Goal: Transaction & Acquisition: Subscribe to service/newsletter

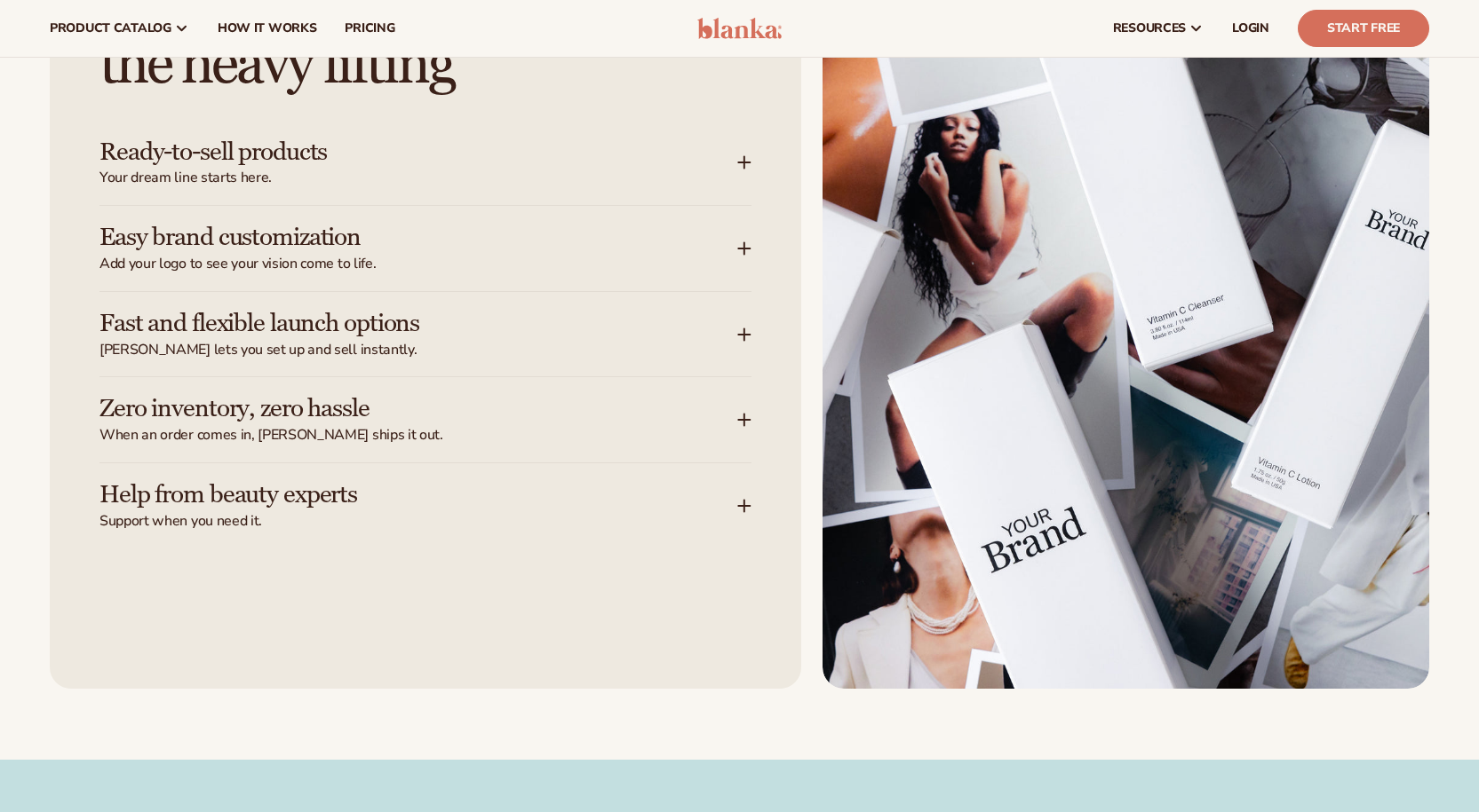
scroll to position [2305, 0]
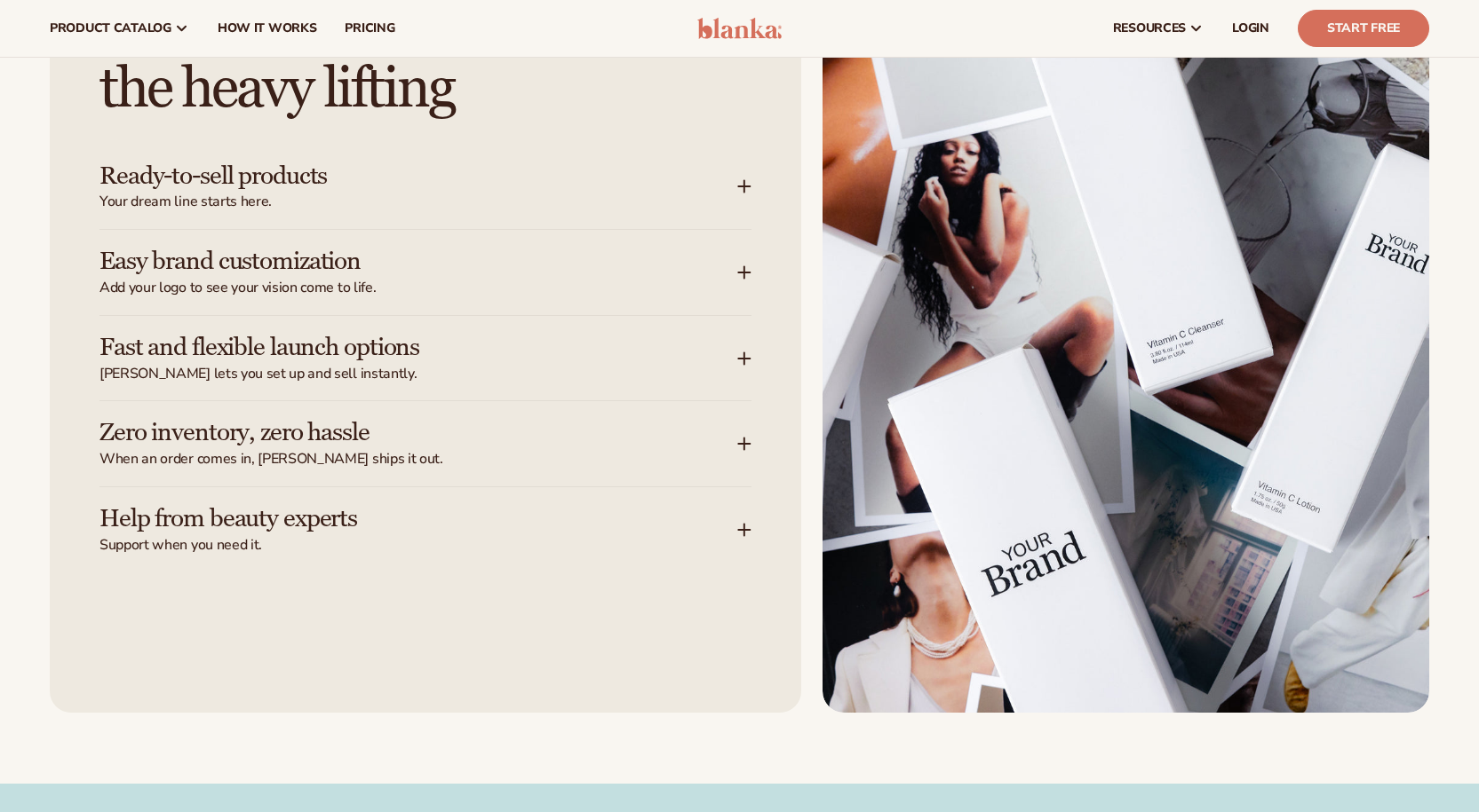
click at [706, 537] on span "Support when you need it." at bounding box center [419, 545] width 638 height 18
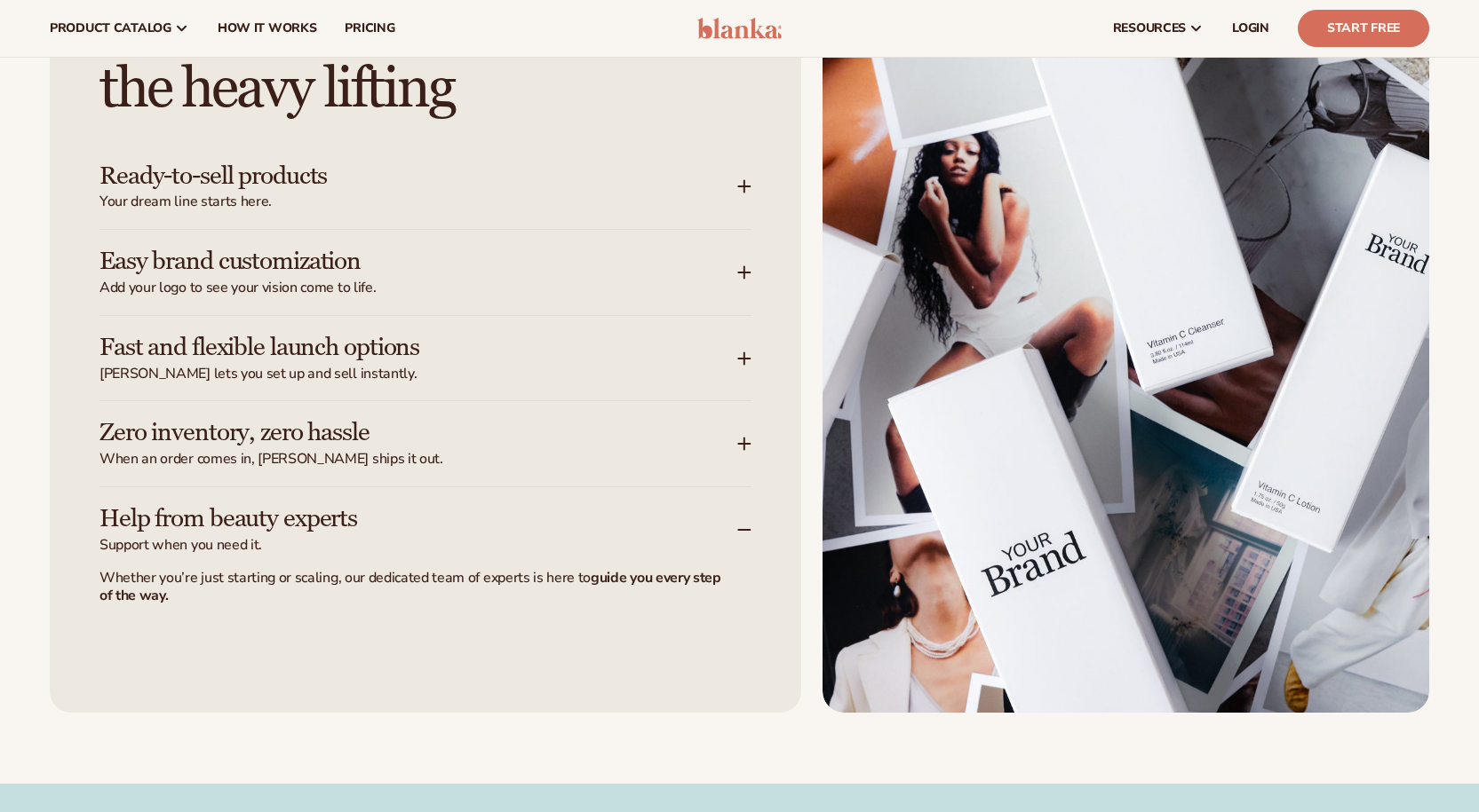
click at [589, 419] on h3 "Zero inventory, zero hassle" at bounding box center [392, 433] width 585 height 28
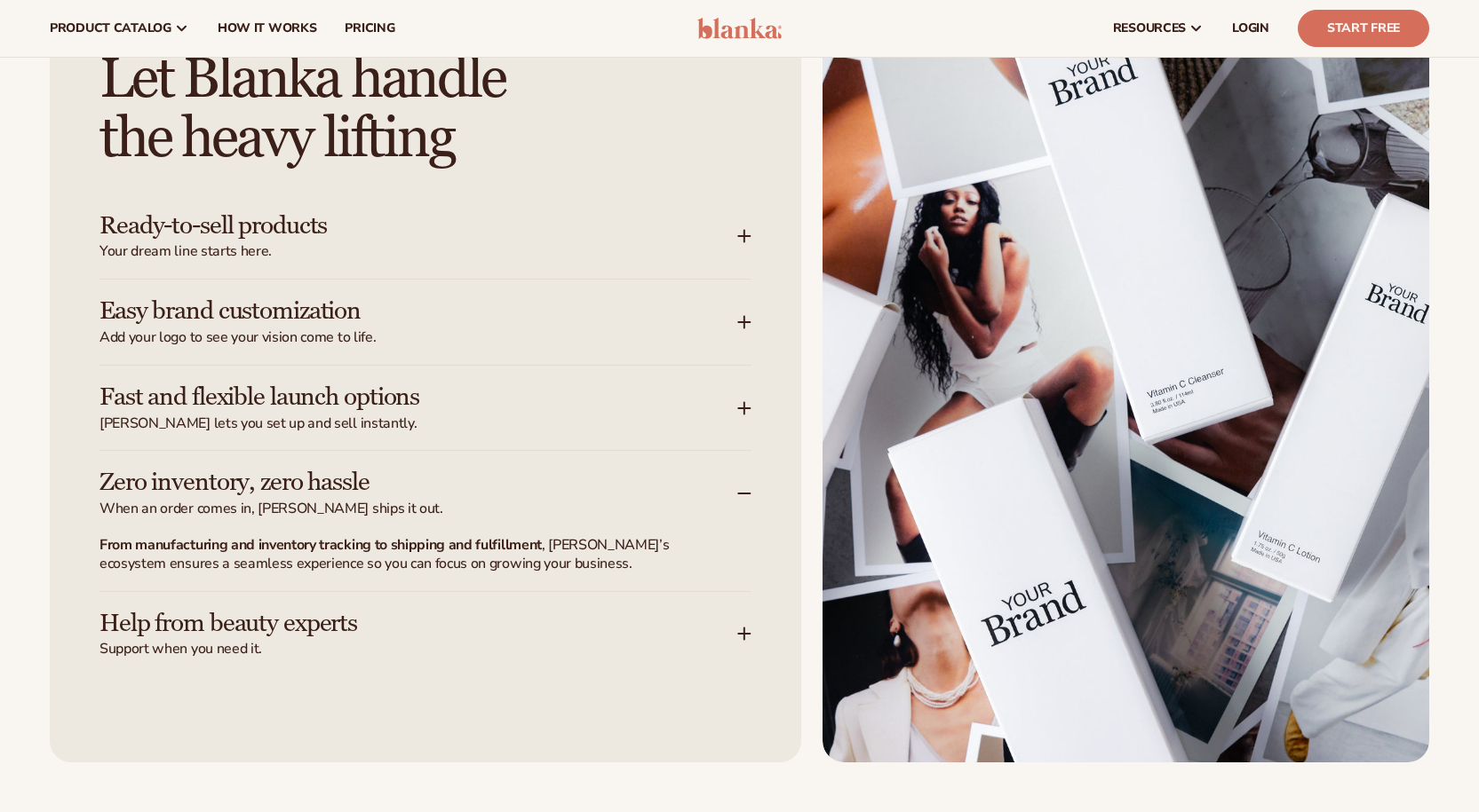
scroll to position [2255, 0]
click at [588, 419] on span "Blanka lets you set up and sell instantly." at bounding box center [419, 424] width 638 height 18
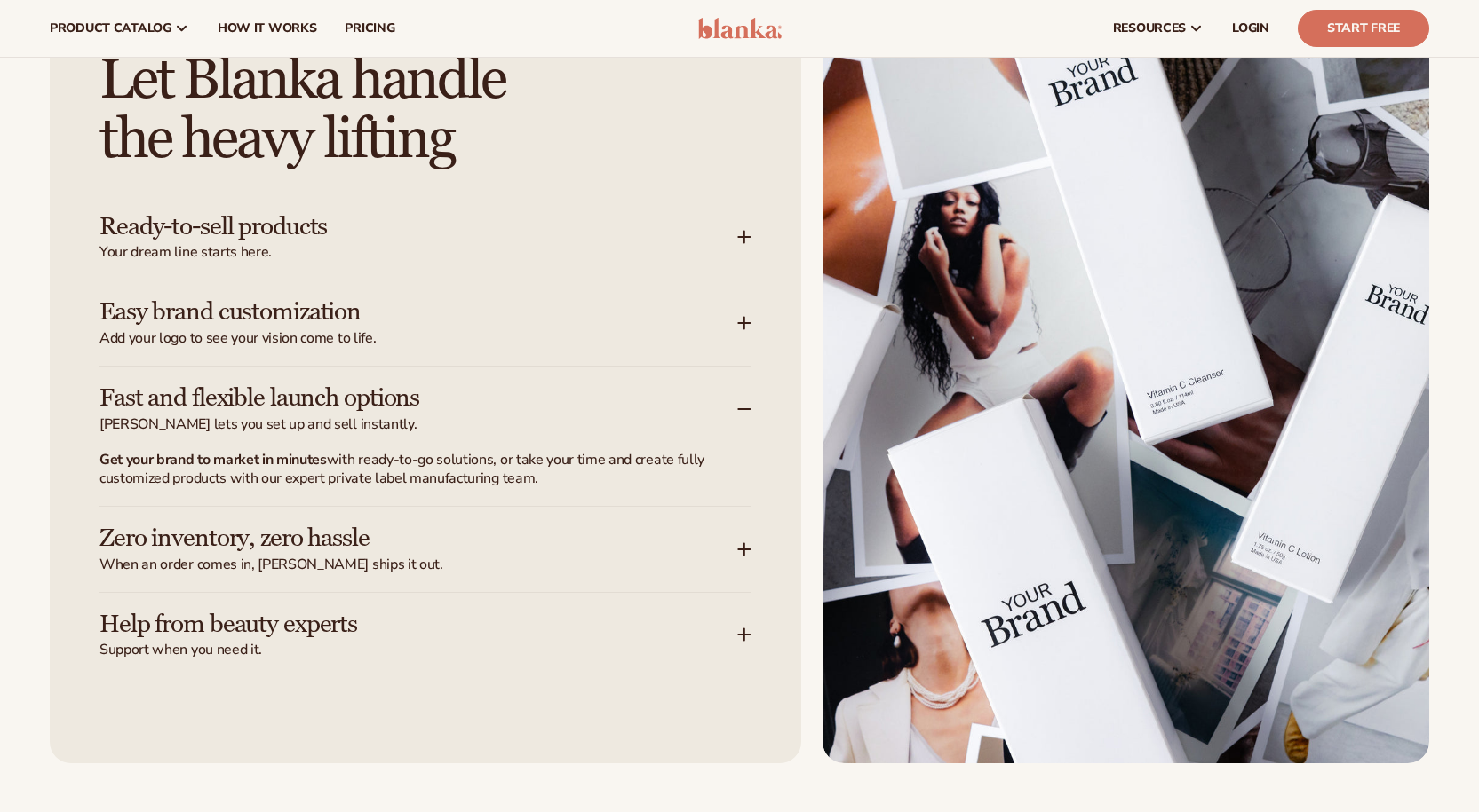
scroll to position [2181, 0]
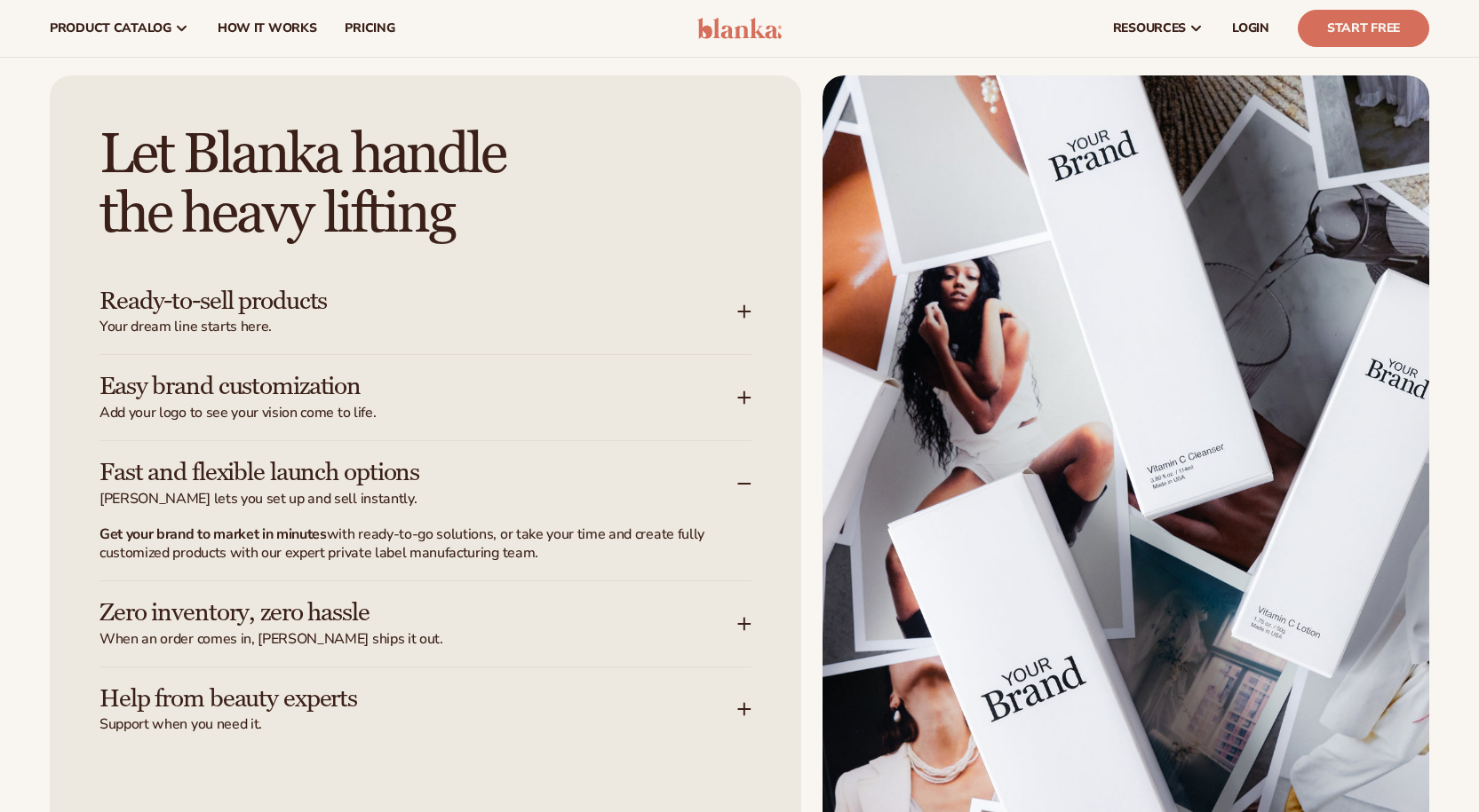
click at [561, 398] on h3 "Easy brand customization" at bounding box center [392, 386] width 585 height 28
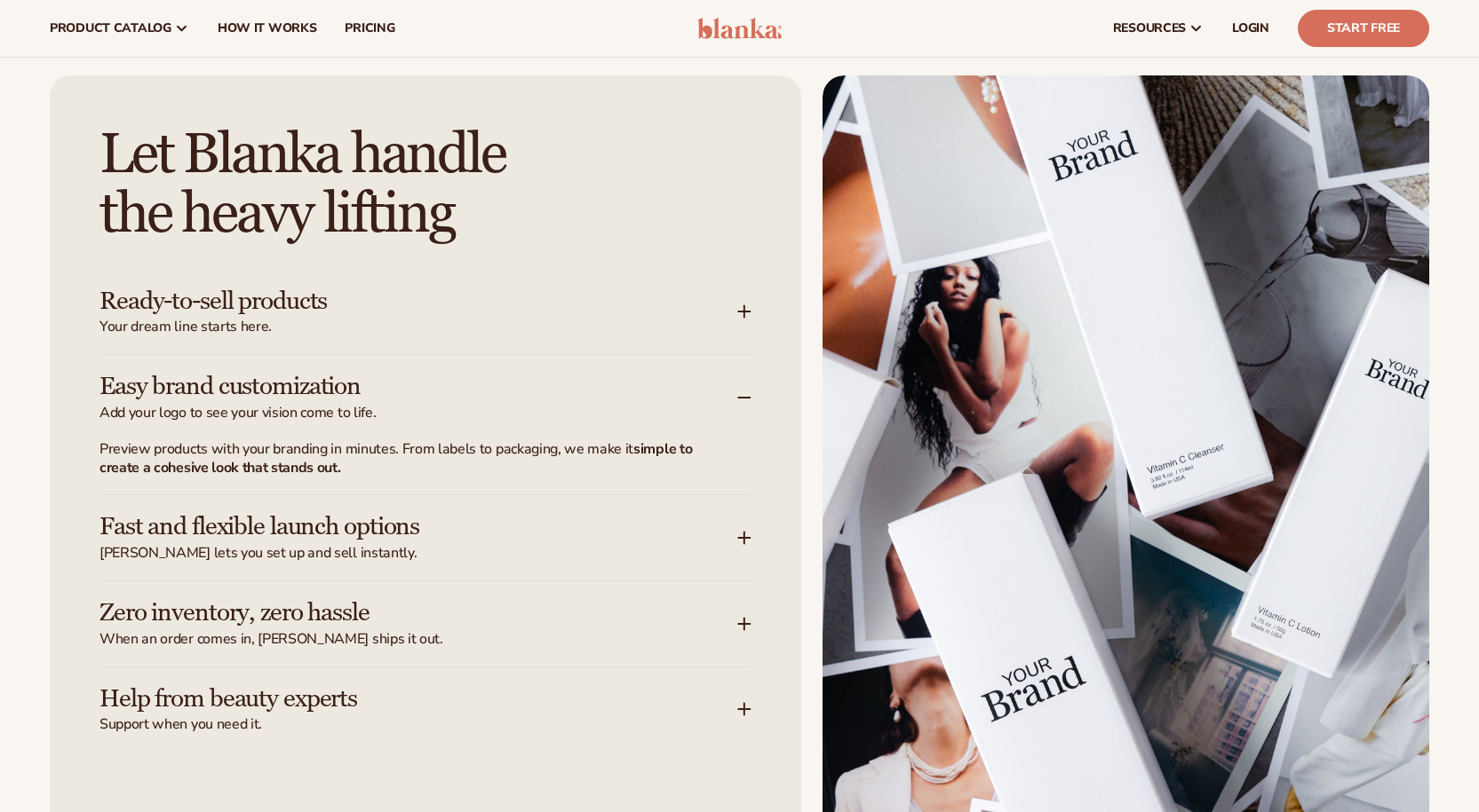
click at [498, 307] on h3 "Ready-to-sell products" at bounding box center [392, 301] width 585 height 28
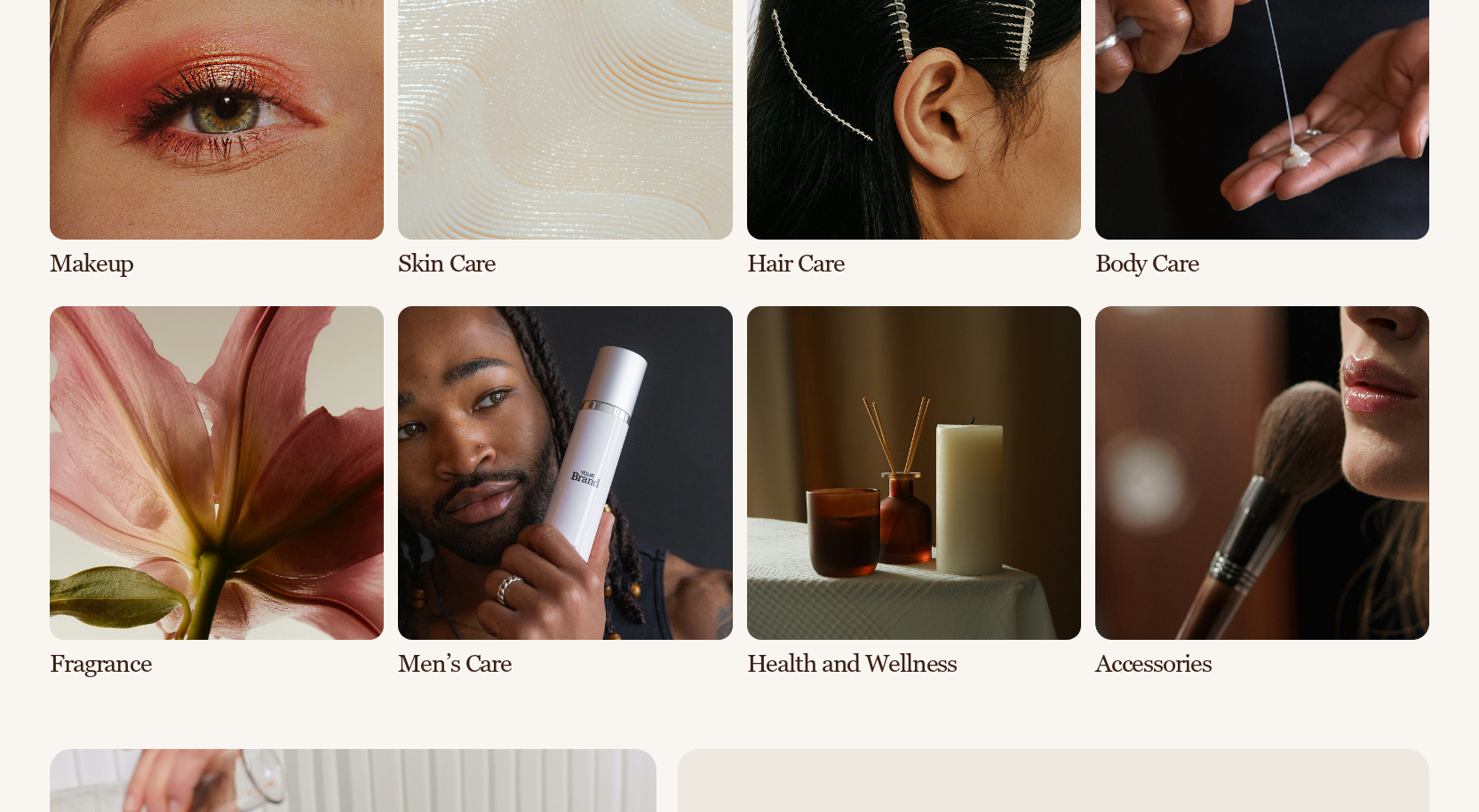
scroll to position [3672, 0]
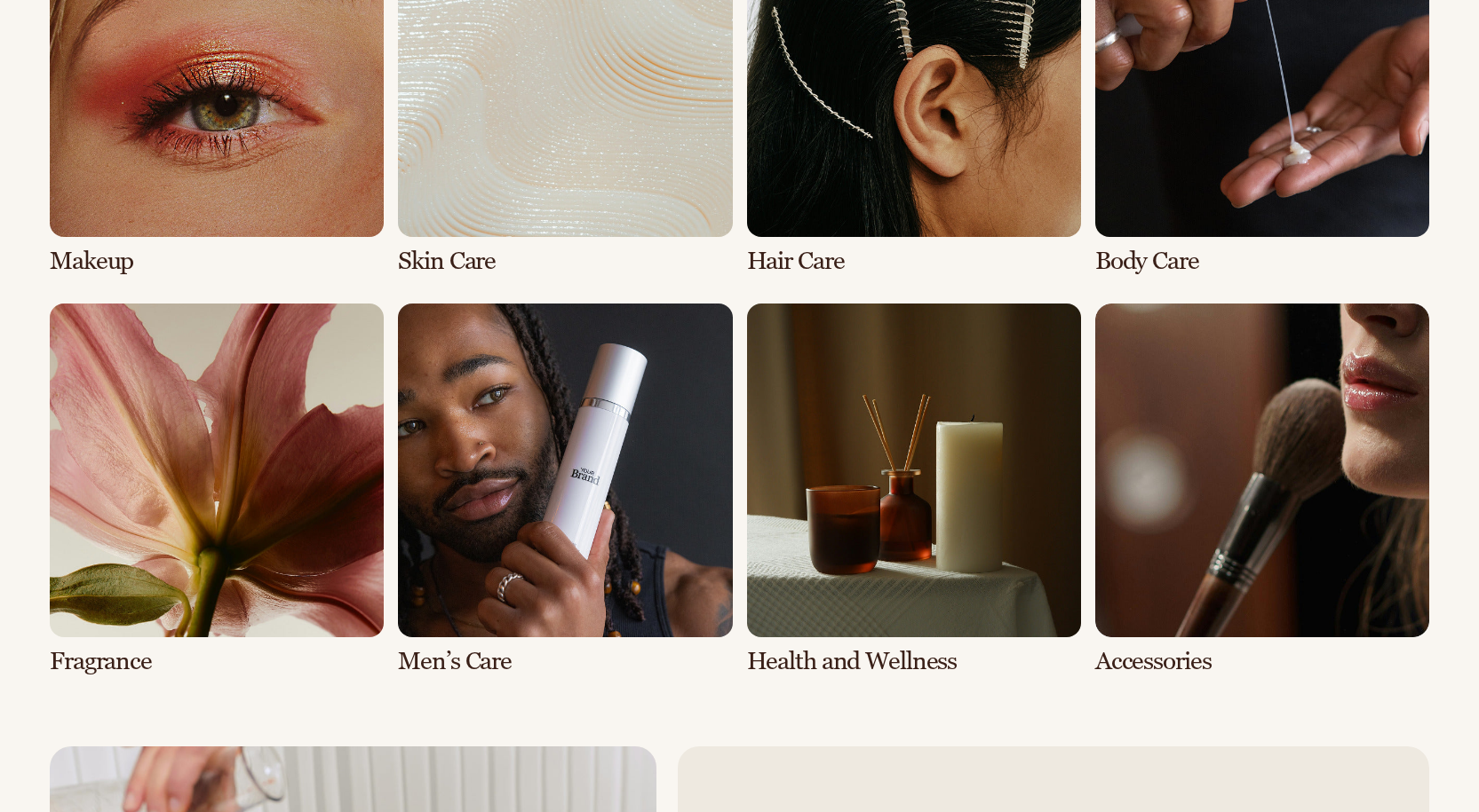
click at [502, 467] on link "6 / 8" at bounding box center [565, 490] width 334 height 372
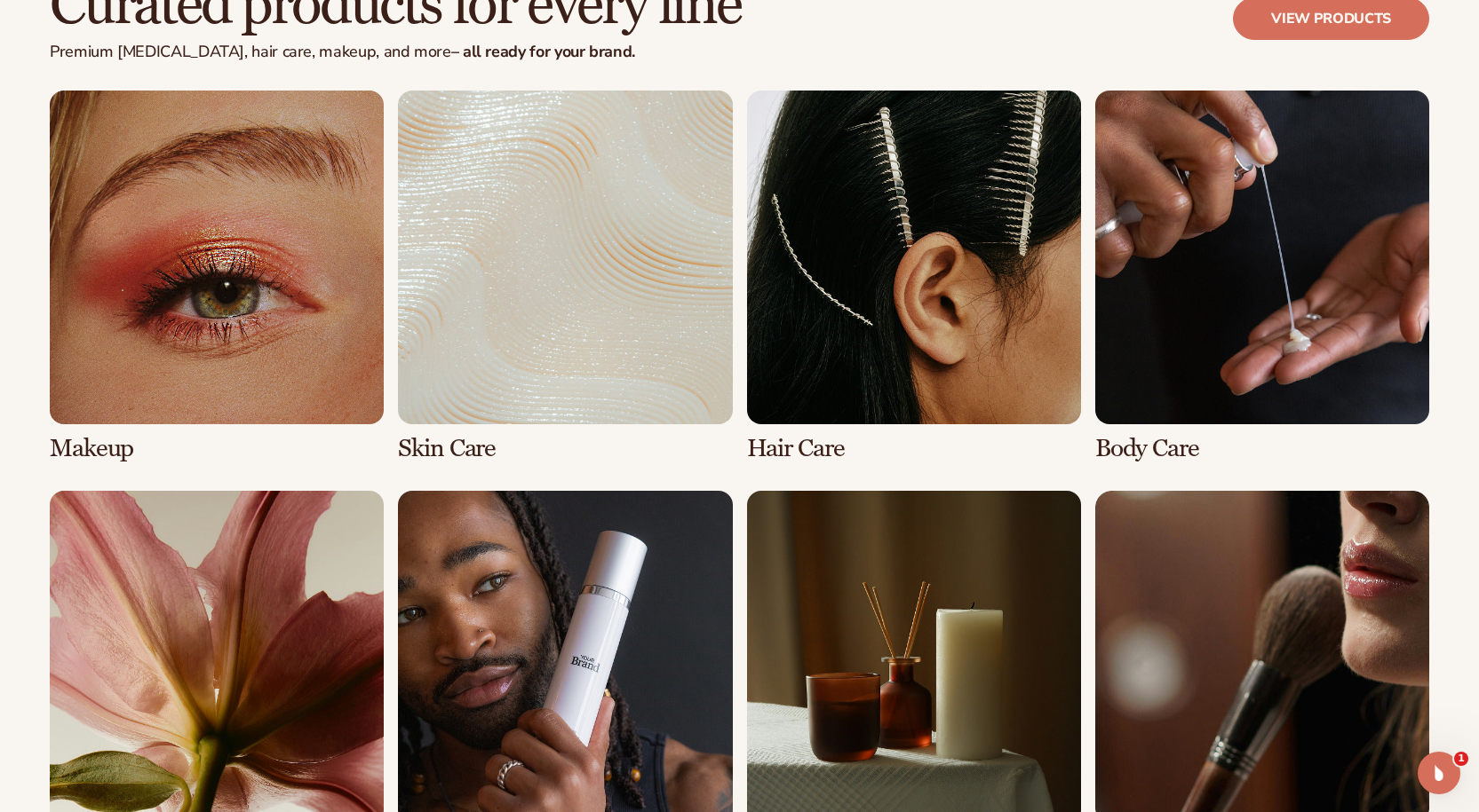
scroll to position [3487, 0]
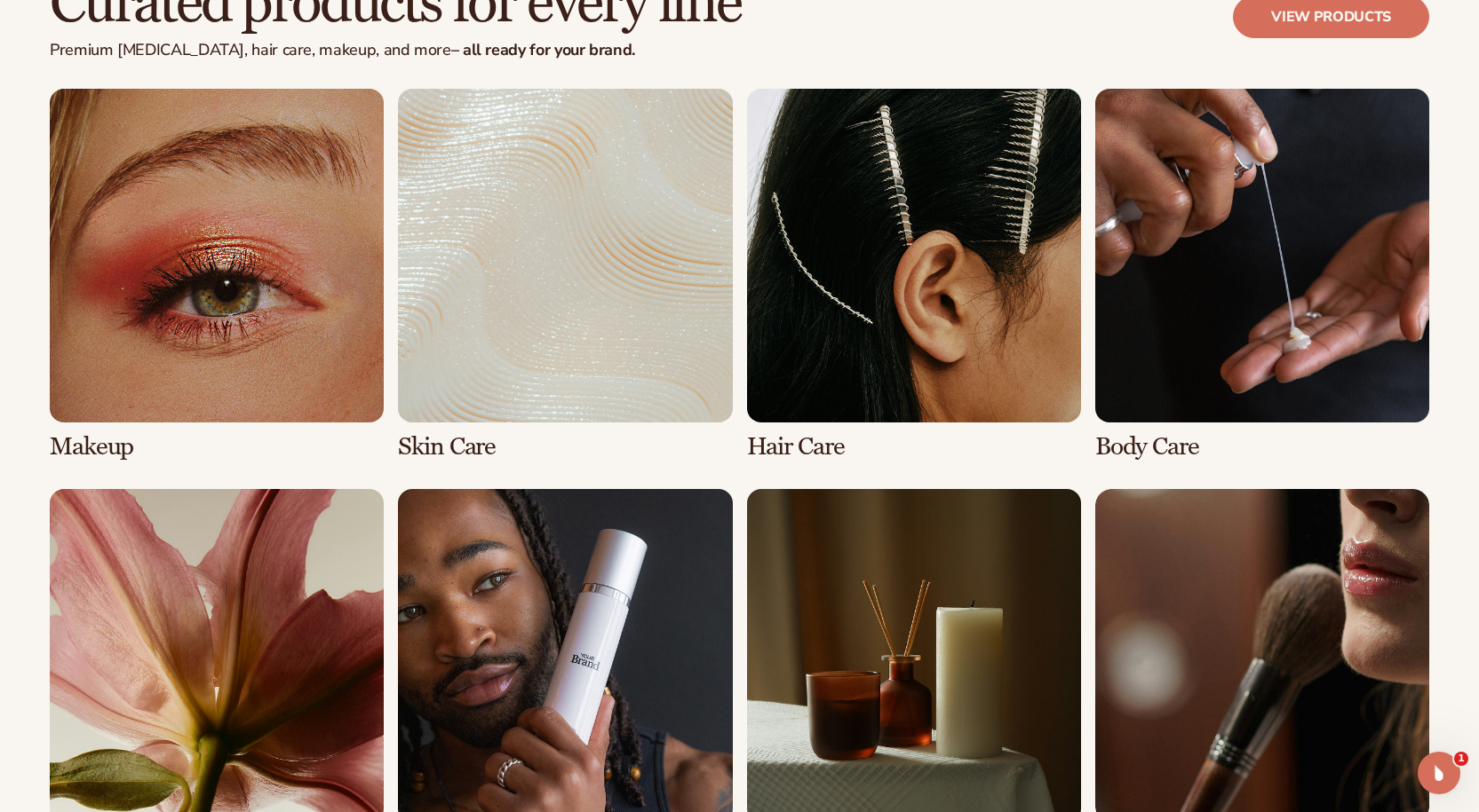
click at [308, 306] on link "1 / 8" at bounding box center [217, 275] width 334 height 372
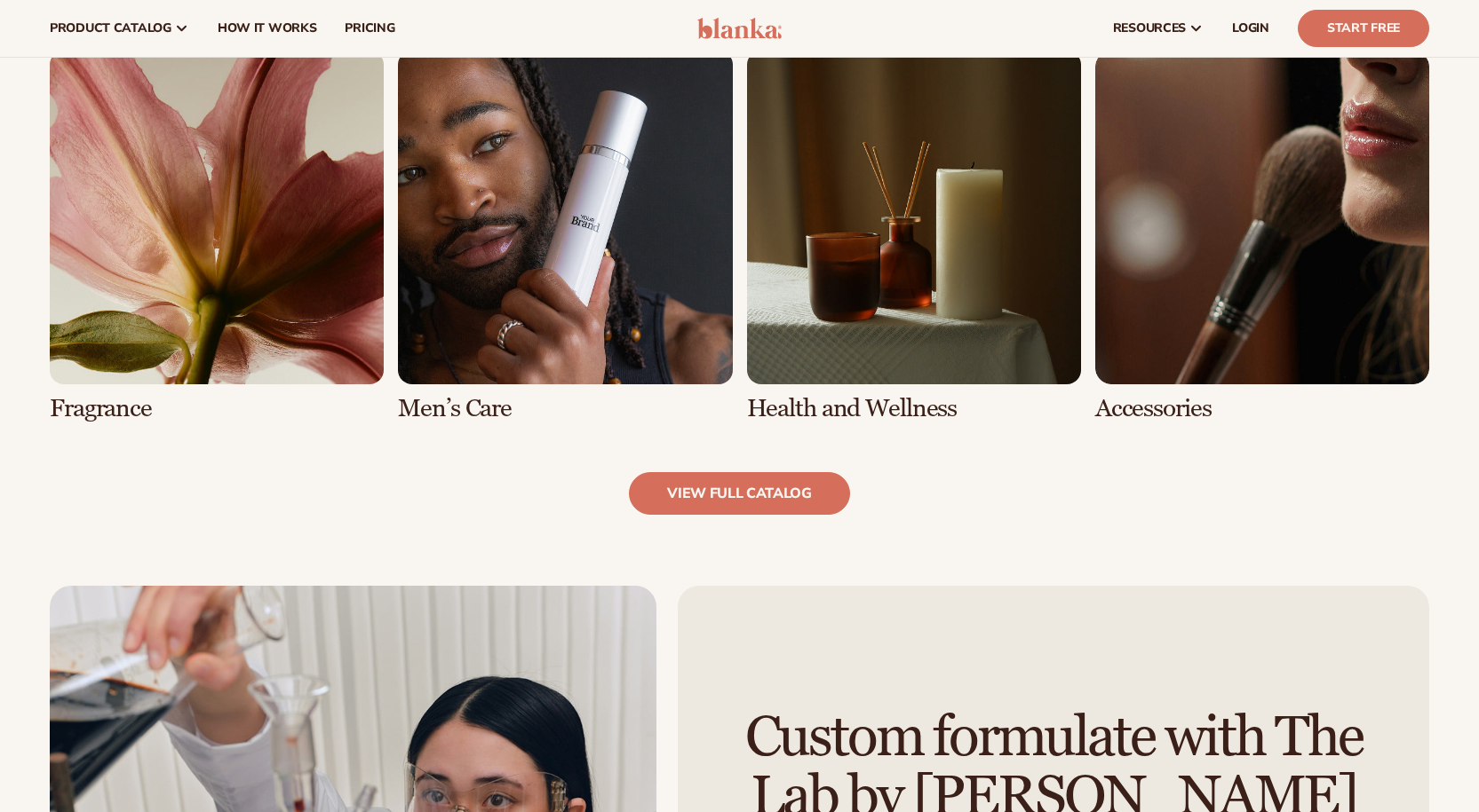
scroll to position [1684, 0]
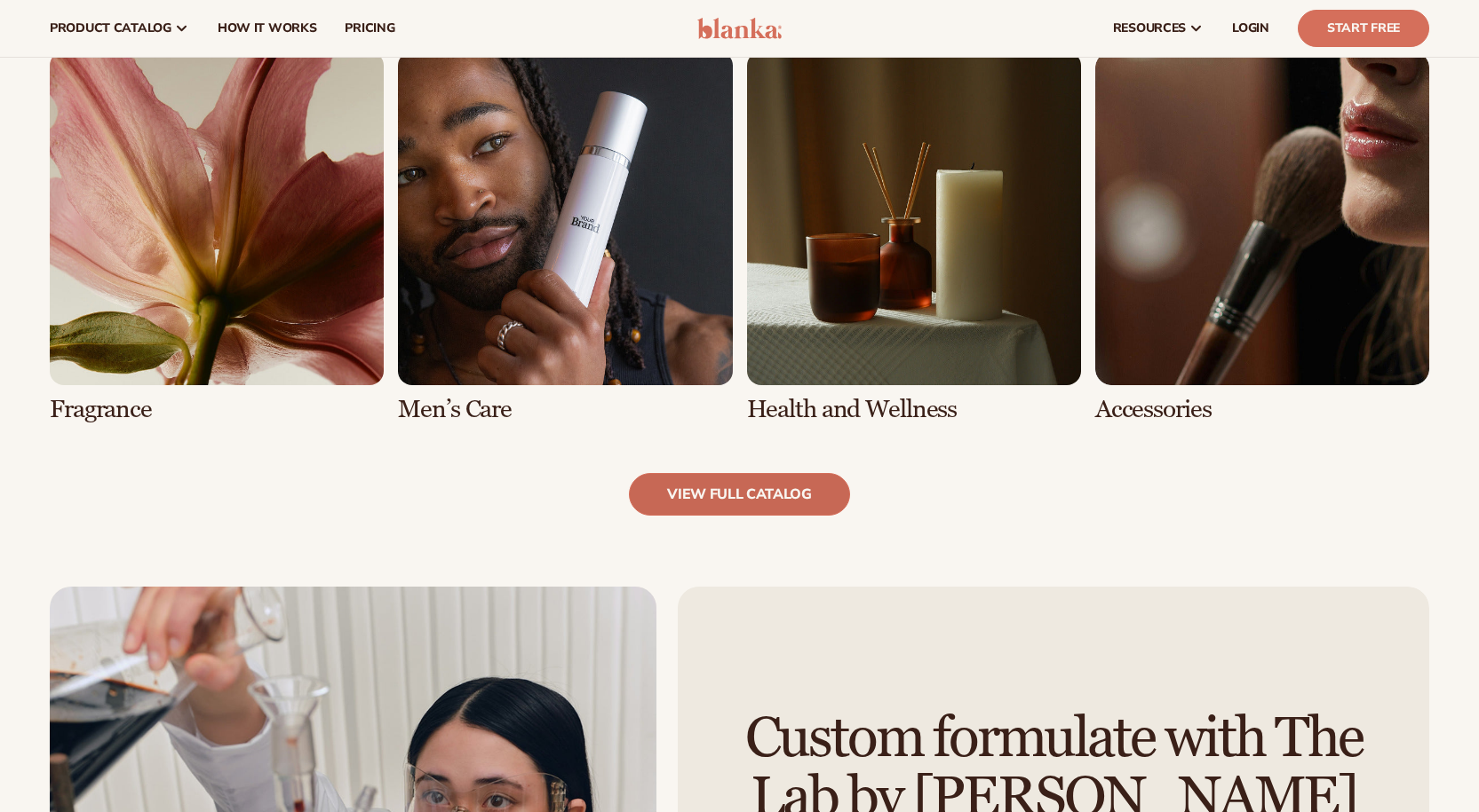
click at [740, 510] on link "view full catalog" at bounding box center [740, 494] width 221 height 42
click at [861, 327] on link "7 / 8" at bounding box center [914, 238] width 334 height 372
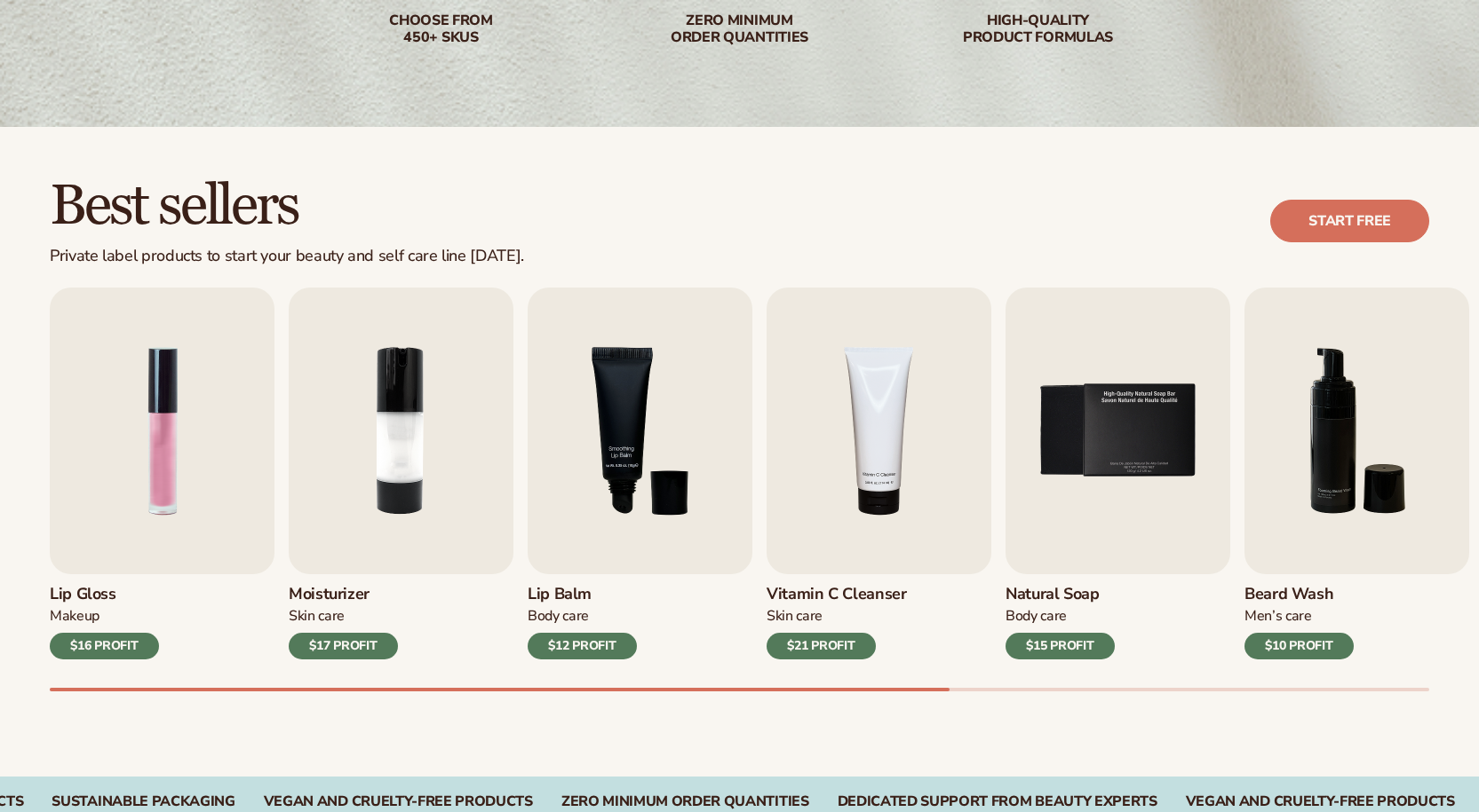
scroll to position [370, 0]
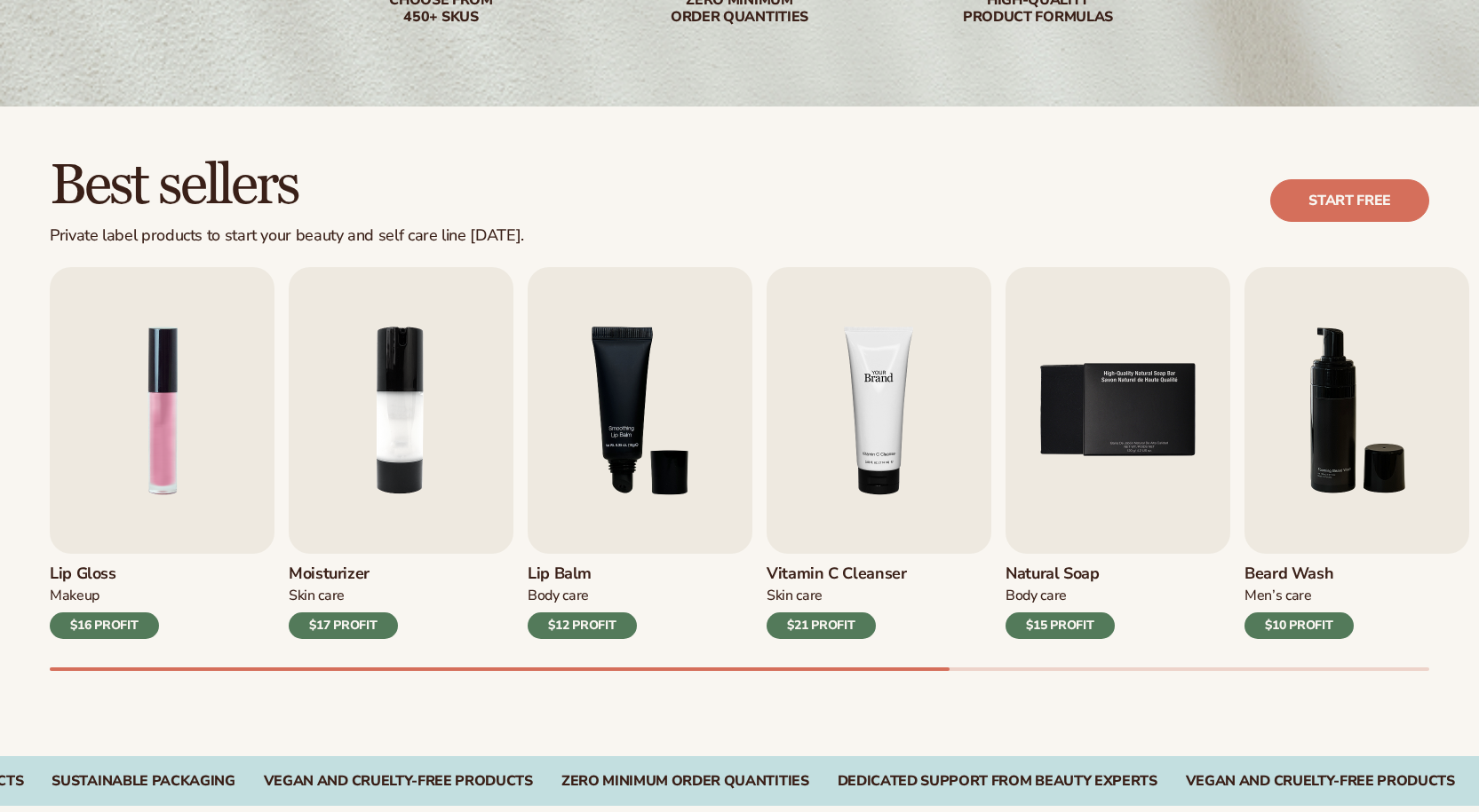
click at [822, 535] on img "4 / 9" at bounding box center [879, 410] width 225 height 287
click at [814, 622] on div "$21 PROFIT" at bounding box center [821, 626] width 109 height 27
click at [852, 458] on img "4 / 9" at bounding box center [879, 410] width 225 height 287
click at [957, 422] on img "4 / 9" at bounding box center [879, 410] width 225 height 287
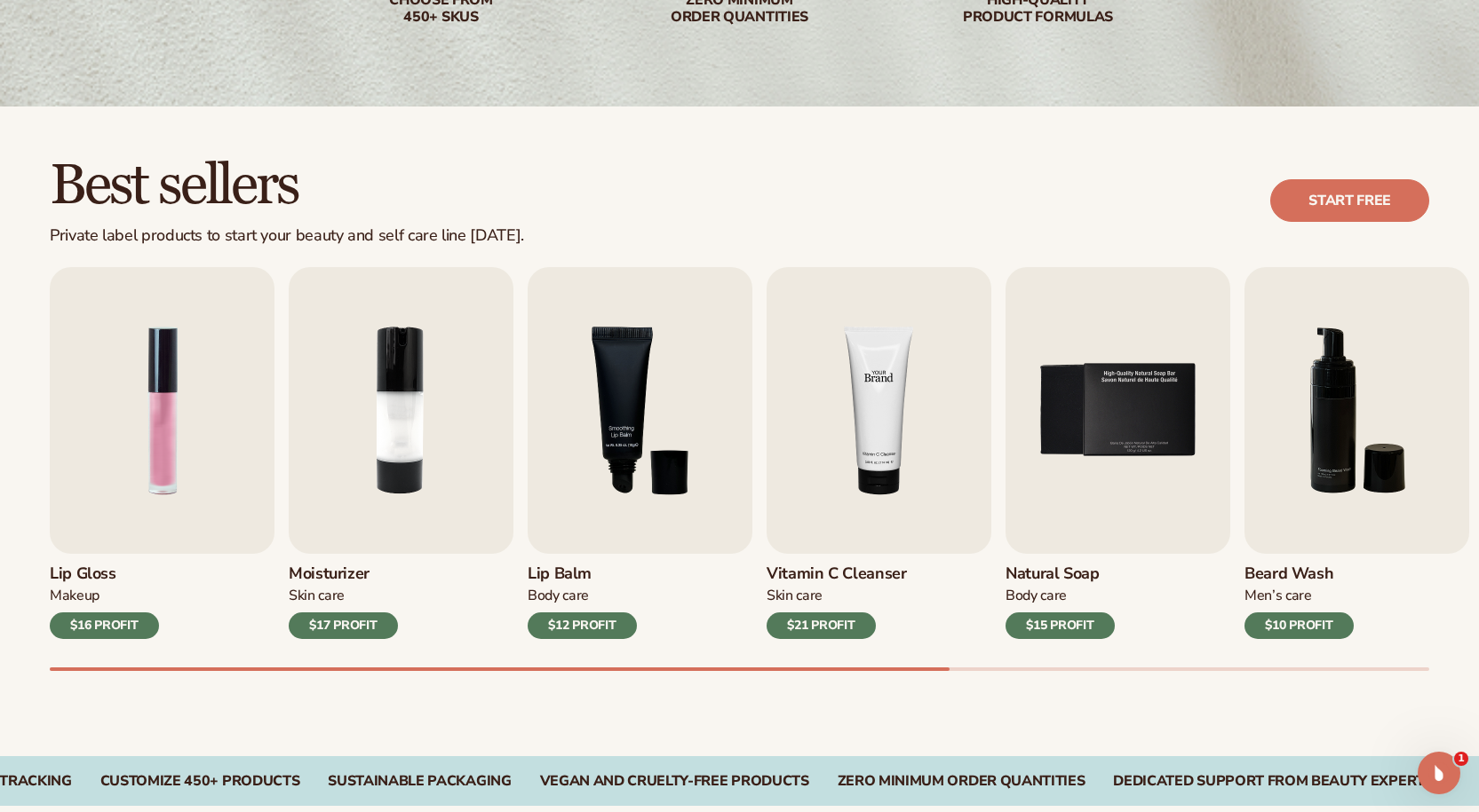
click at [893, 411] on img "4 / 9" at bounding box center [879, 410] width 225 height 287
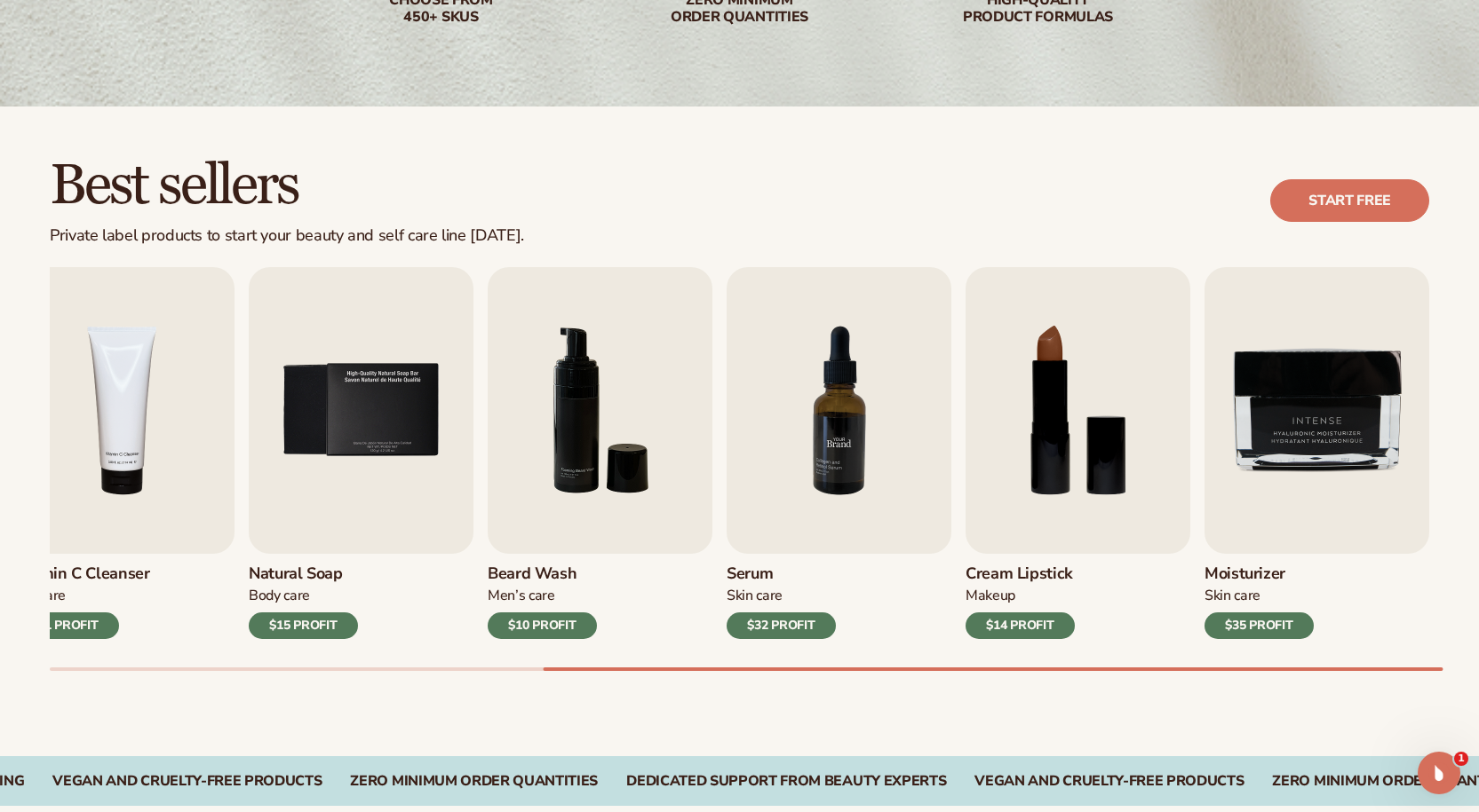
click at [805, 436] on img "7 / 9" at bounding box center [839, 410] width 225 height 287
click at [895, 432] on img "7 / 9" at bounding box center [839, 410] width 225 height 287
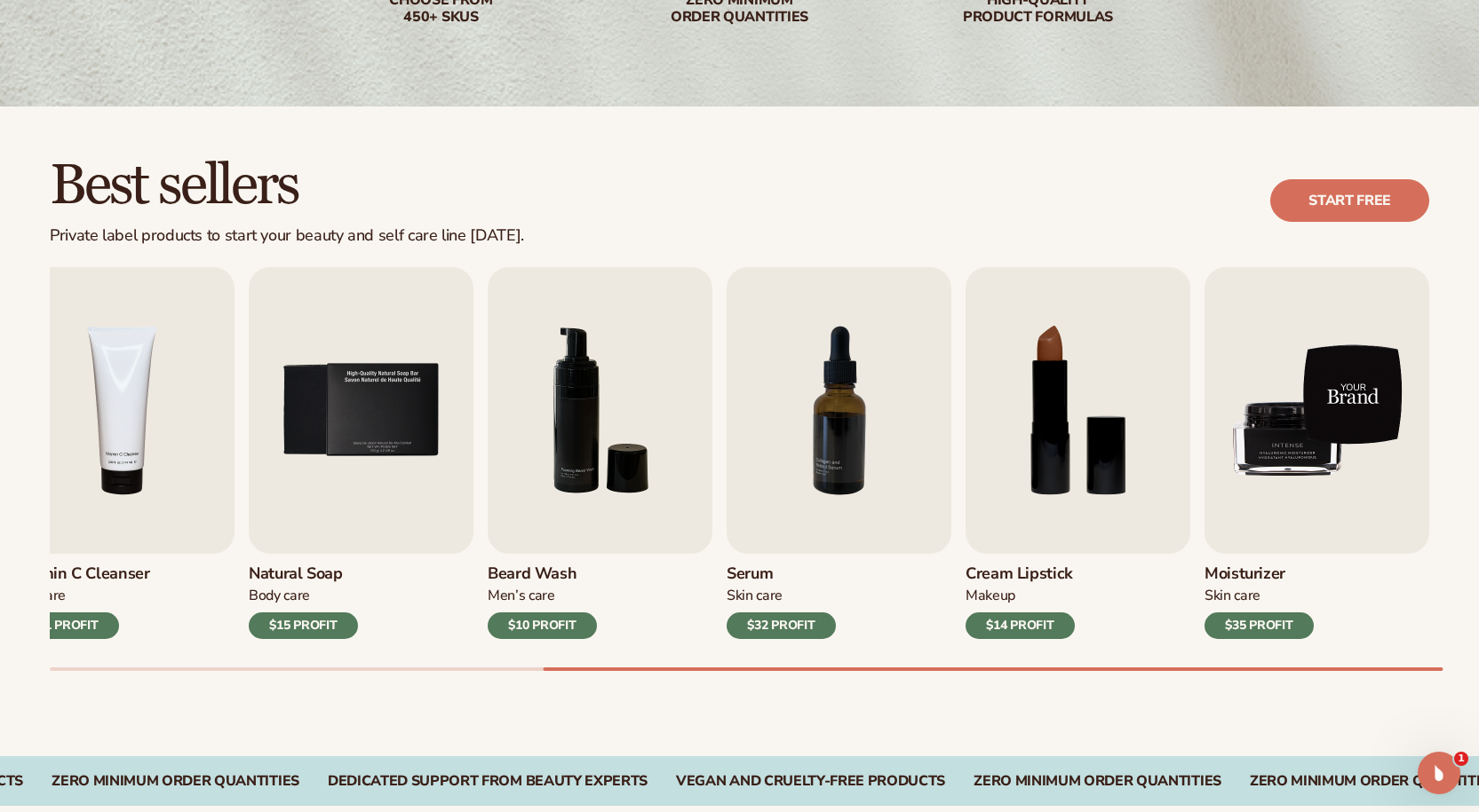
click at [1251, 431] on img "9 / 9" at bounding box center [1317, 410] width 225 height 287
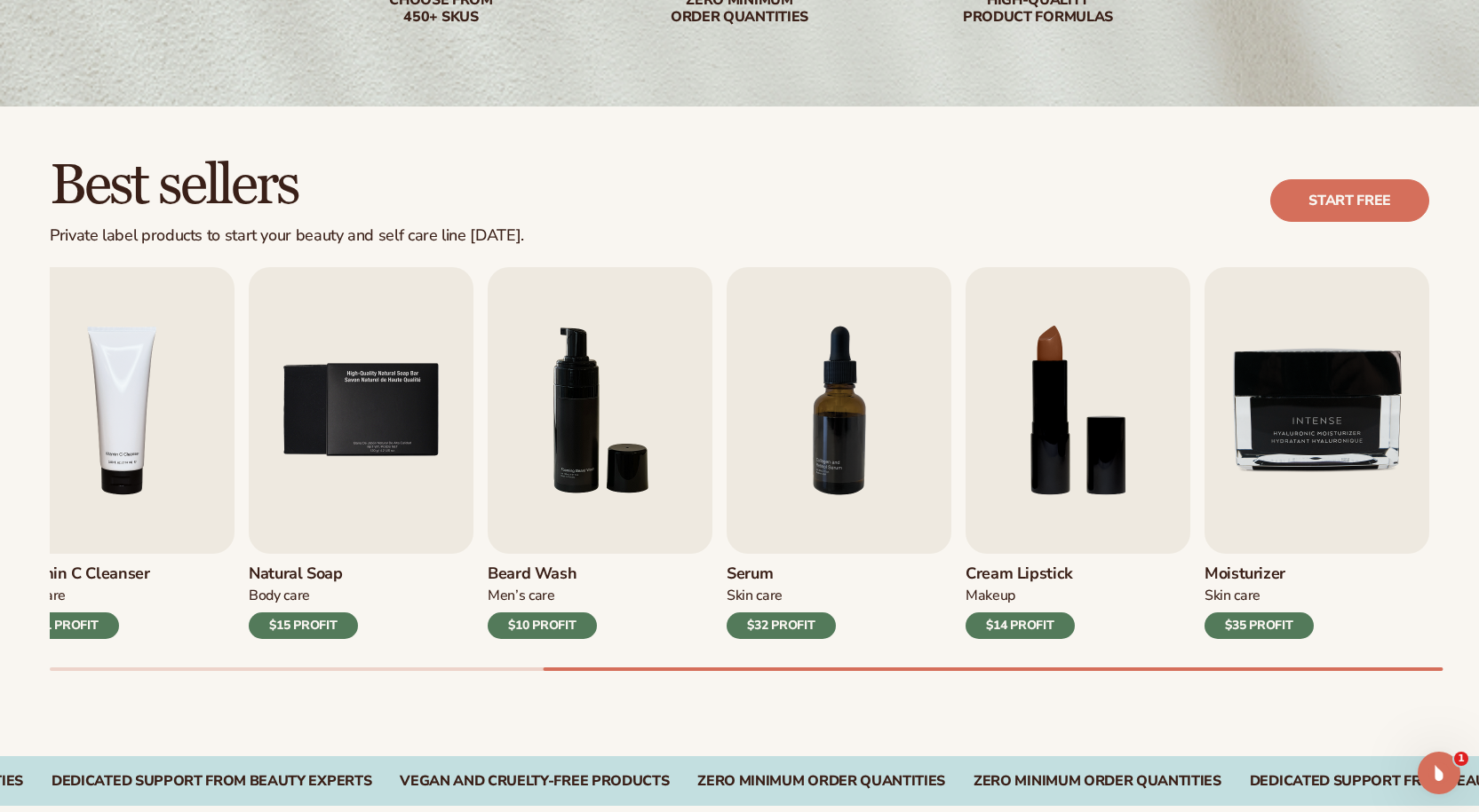
click at [1230, 622] on div "$35 PROFIT" at bounding box center [1259, 626] width 109 height 27
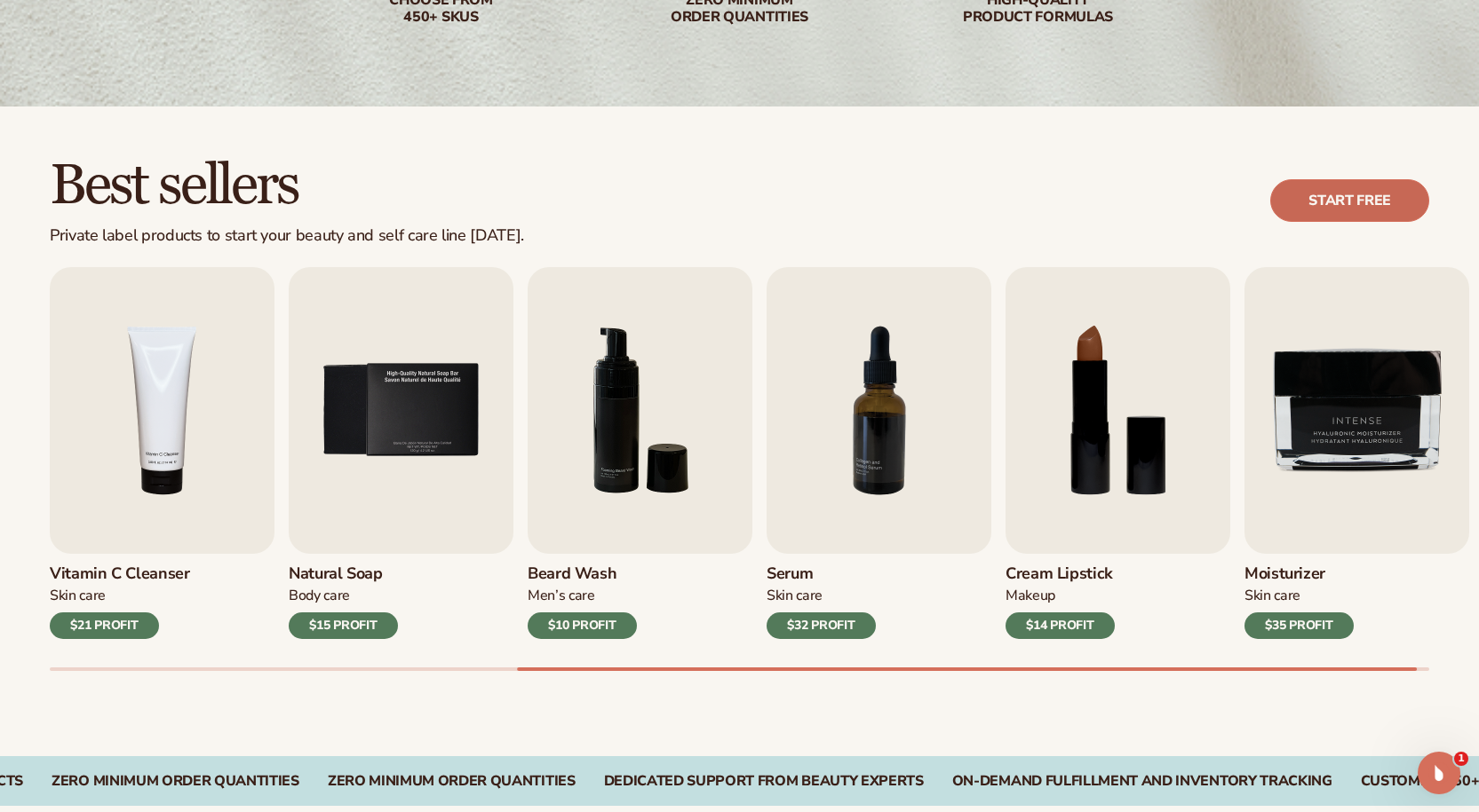
click at [1359, 208] on link "Start free" at bounding box center [1350, 201] width 159 height 42
